Goal: Transaction & Acquisition: Purchase product/service

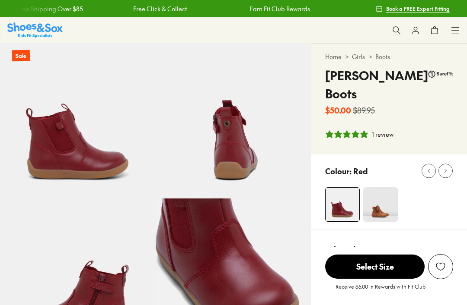
select select "*"
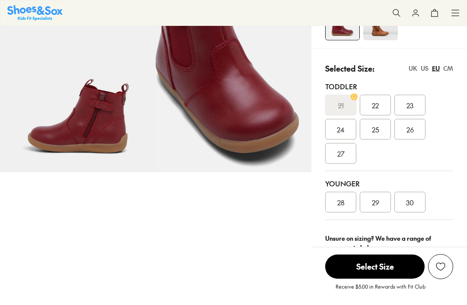
scroll to position [182, 0]
click at [366, 262] on link "Size guide & tips" at bounding box center [363, 267] width 52 height 10
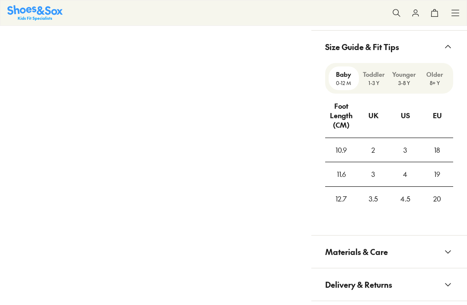
scroll to position [709, 0]
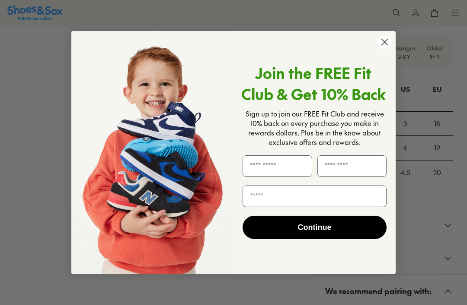
click at [387, 47] on circle "Close dialog" at bounding box center [384, 42] width 14 height 14
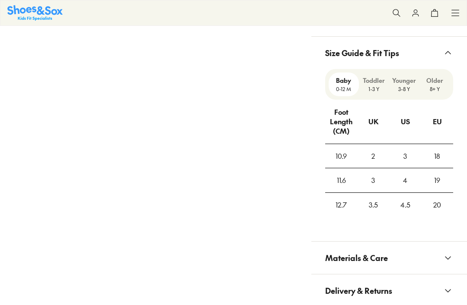
scroll to position [678, 0]
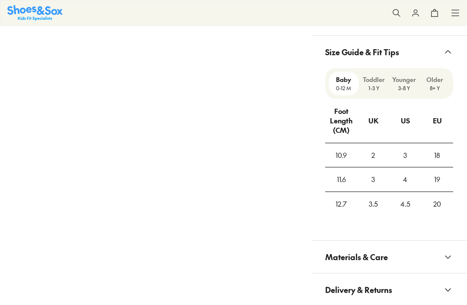
click at [377, 75] on p "Toddler" at bounding box center [373, 79] width 23 height 9
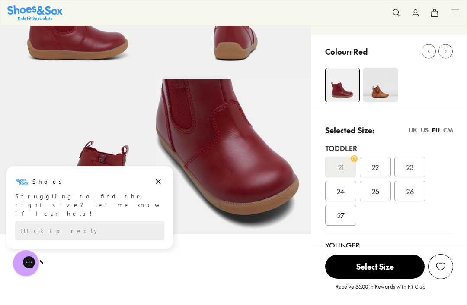
scroll to position [0, 0]
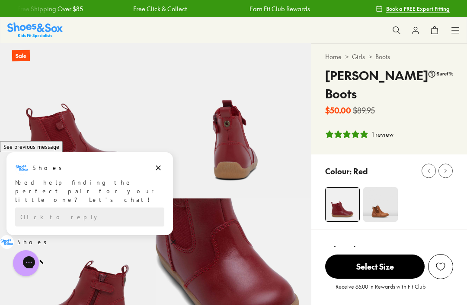
click at [384, 188] on img at bounding box center [380, 205] width 35 height 35
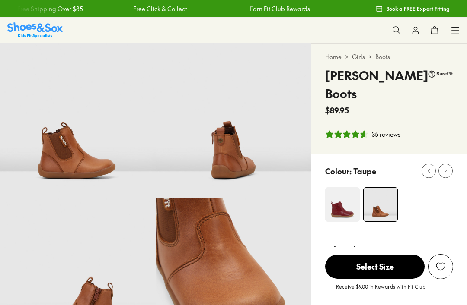
select select "*"
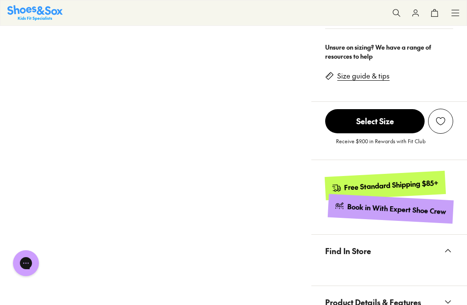
scroll to position [372, 0]
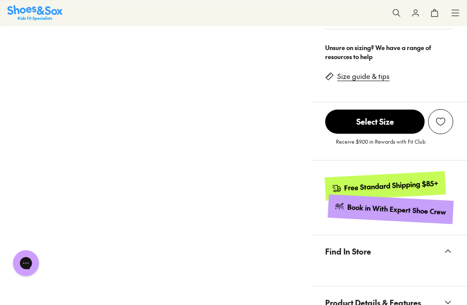
click at [361, 72] on link "Size guide & tips" at bounding box center [363, 77] width 52 height 10
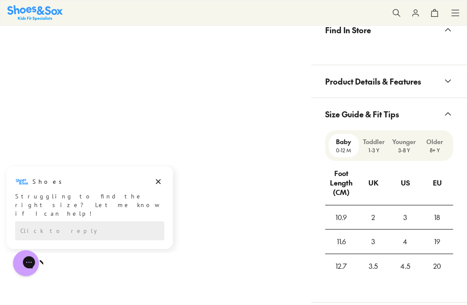
scroll to position [599, 0]
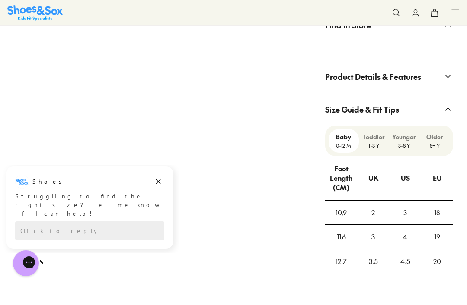
click at [378, 142] on p "1-3 Y" at bounding box center [373, 146] width 23 height 8
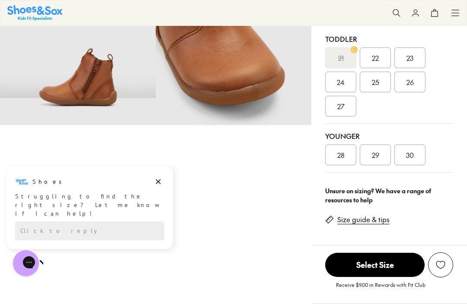
scroll to position [0, 0]
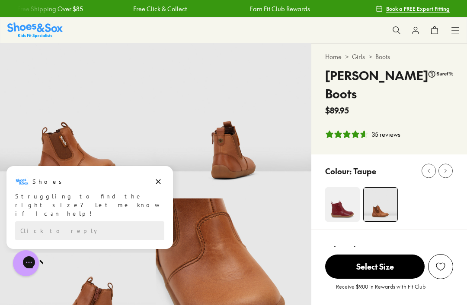
click at [339, 188] on img at bounding box center [342, 205] width 35 height 35
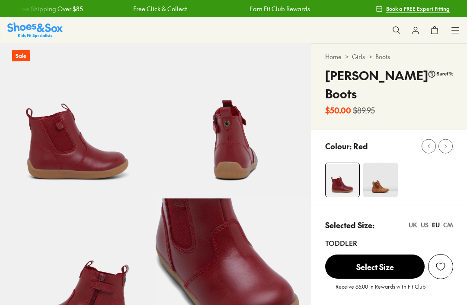
select select "*"
